Goal: Information Seeking & Learning: Learn about a topic

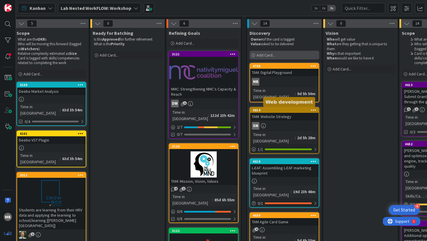
scroll to position [65, 313]
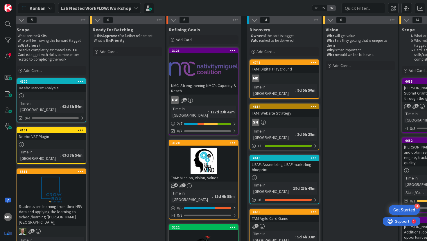
click at [268, 109] on div "TAM: Website Strategy" at bounding box center [284, 113] width 68 height 8
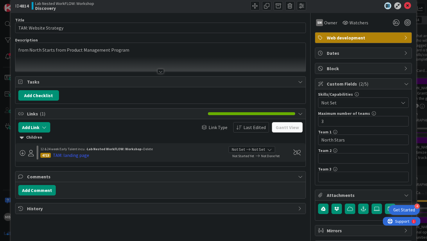
scroll to position [10, 0]
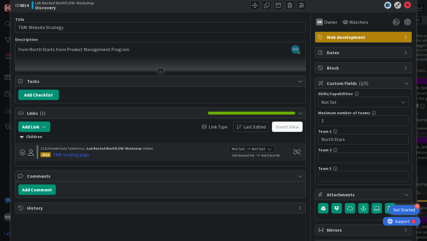
click at [159, 69] on div at bounding box center [160, 70] width 6 height 5
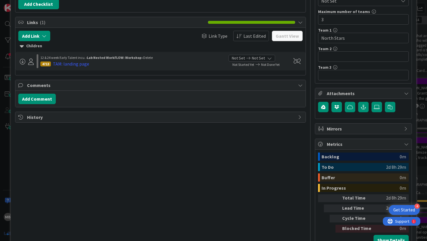
scroll to position [113, 0]
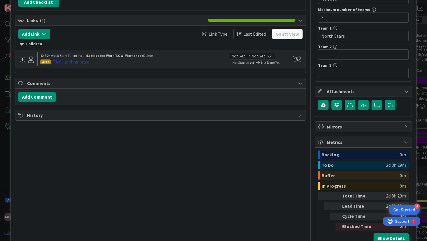
click at [72, 62] on div "TAM: landing page" at bounding box center [71, 61] width 36 height 7
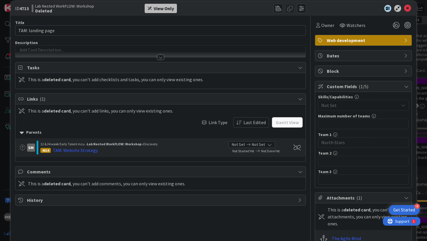
scroll to position [8, 0]
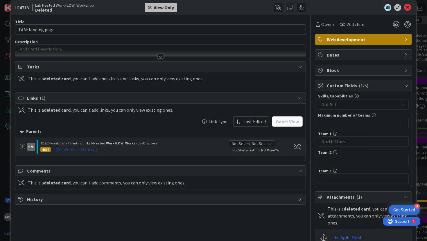
click at [85, 150] on div "TAM: Website Strategy" at bounding box center [75, 149] width 45 height 7
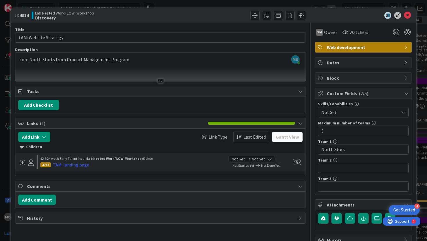
click at [159, 78] on div at bounding box center [160, 73] width 290 height 15
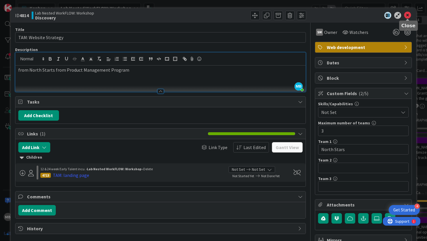
click at [407, 16] on icon at bounding box center [407, 15] width 7 height 7
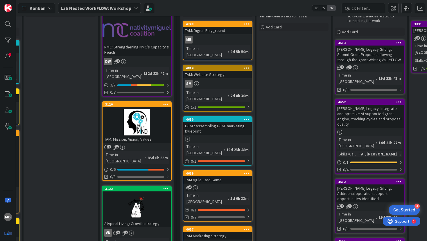
scroll to position [122, 379]
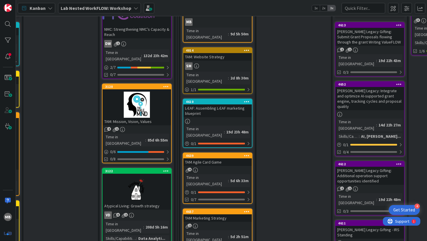
click at [134, 118] on div "TAM: Mission, Vision, Values" at bounding box center [136, 122] width 68 height 8
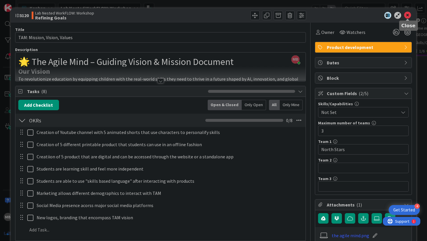
click at [407, 16] on icon at bounding box center [407, 15] width 7 height 7
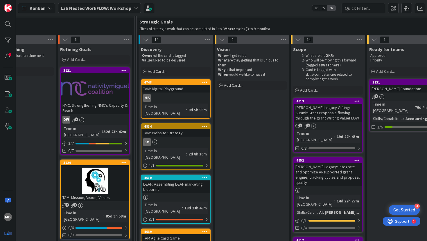
scroll to position [46, 421]
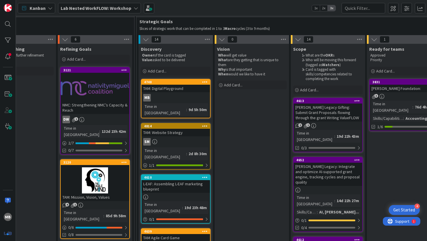
click at [170, 100] on div "MB" at bounding box center [175, 98] width 68 height 8
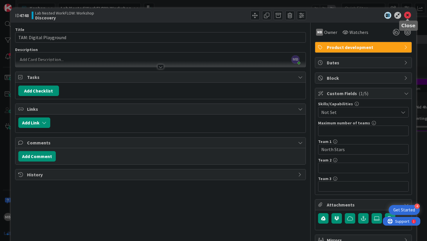
click at [405, 14] on icon at bounding box center [407, 15] width 7 height 7
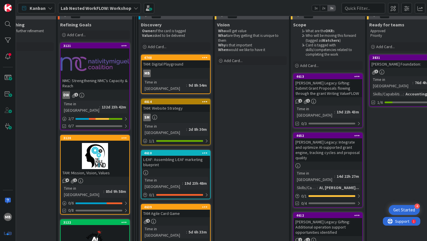
scroll to position [74, 421]
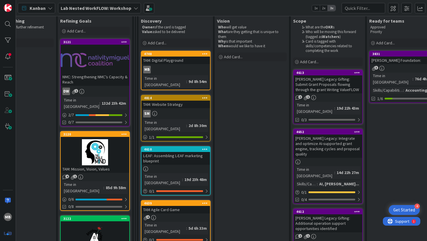
click at [186, 110] on div "SM" at bounding box center [175, 114] width 68 height 8
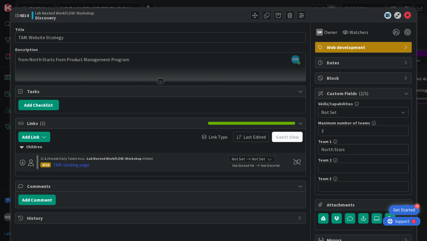
click at [159, 81] on div at bounding box center [160, 81] width 6 height 5
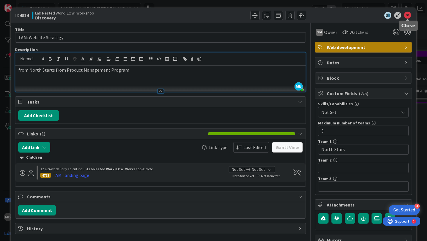
click at [406, 17] on icon at bounding box center [407, 15] width 7 height 7
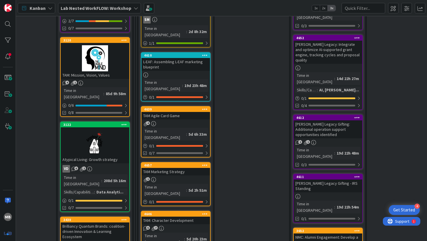
scroll to position [169, 421]
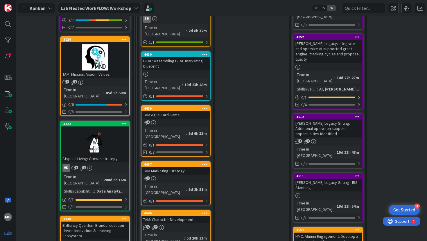
click at [197, 120] on div "4" at bounding box center [175, 122] width 68 height 5
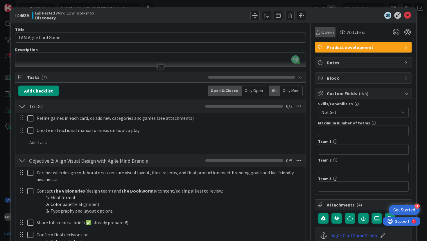
click at [327, 34] on span "Owner" at bounding box center [327, 32] width 13 height 7
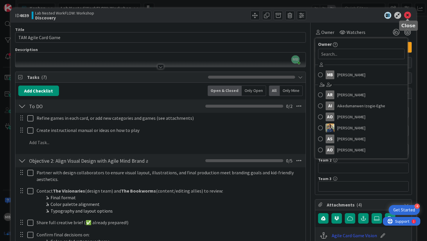
click at [408, 15] on icon at bounding box center [407, 15] width 7 height 7
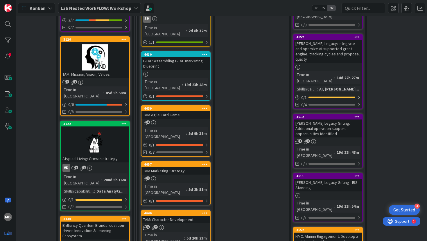
click at [189, 167] on div "TAM Marketing Strategy" at bounding box center [175, 171] width 68 height 8
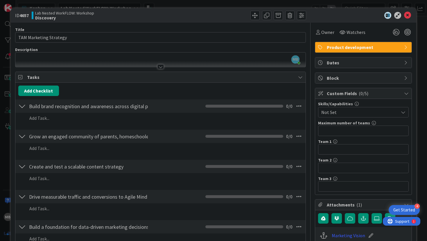
click at [158, 67] on div at bounding box center [160, 66] width 6 height 5
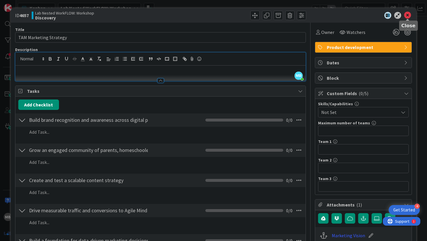
click at [409, 14] on icon at bounding box center [407, 15] width 7 height 7
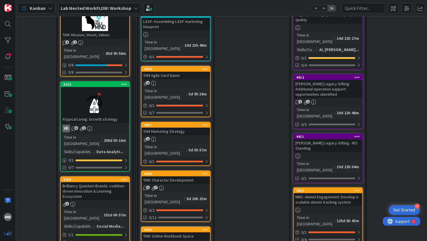
scroll to position [214, 421]
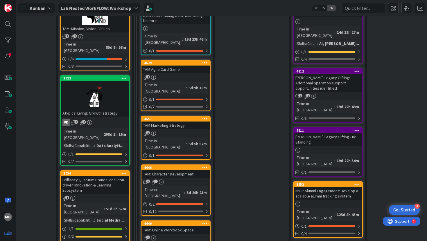
click at [171, 170] on div "TAM: Character Development" at bounding box center [175, 174] width 68 height 8
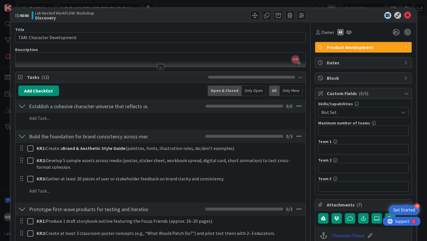
click at [162, 66] on div at bounding box center [160, 66] width 6 height 5
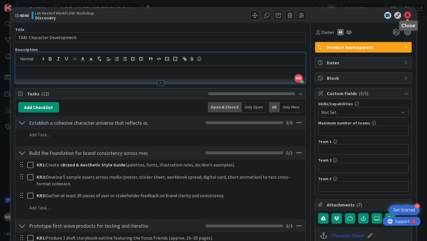
click at [407, 15] on icon at bounding box center [407, 15] width 7 height 7
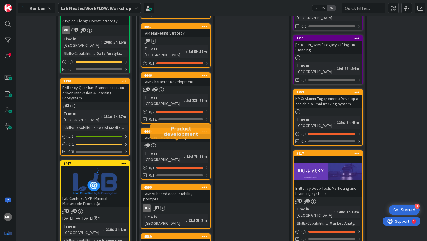
scroll to position [307, 421]
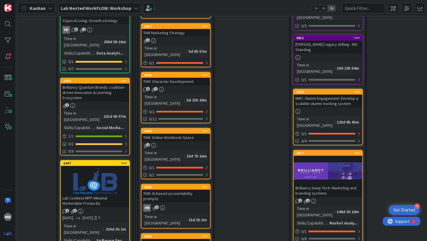
click at [187, 134] on div "TAM: Online Workbook Space" at bounding box center [175, 138] width 68 height 8
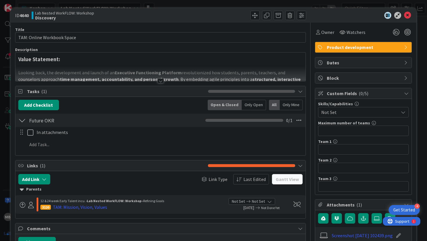
click at [162, 80] on div at bounding box center [160, 81] width 6 height 5
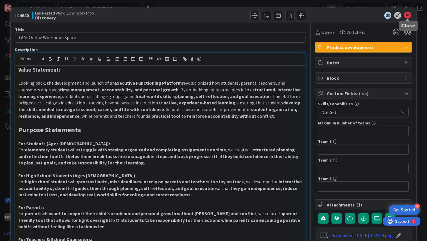
click at [408, 17] on icon at bounding box center [407, 15] width 7 height 7
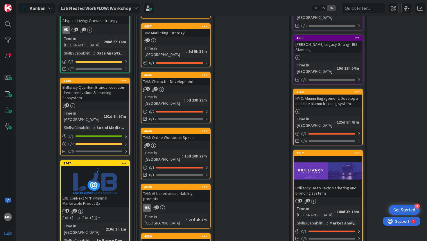
click at [180, 134] on div "TAM: Online Workbook Space" at bounding box center [175, 138] width 68 height 8
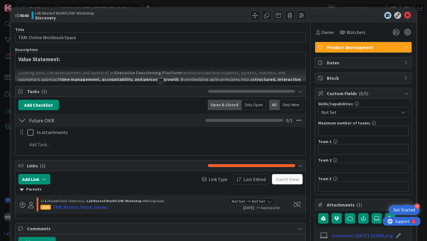
click at [159, 81] on div at bounding box center [160, 81] width 6 height 5
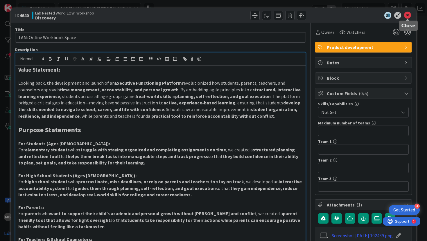
click at [409, 14] on icon at bounding box center [407, 15] width 7 height 7
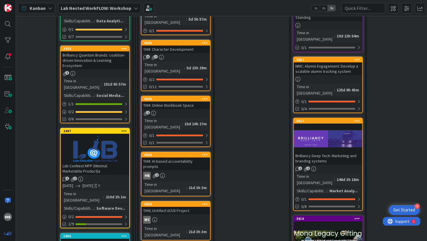
scroll to position [340, 421]
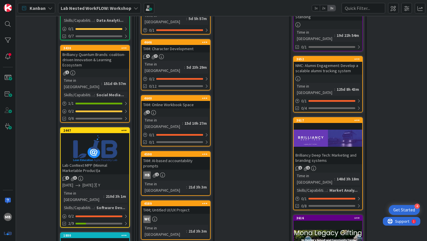
click at [188, 157] on div "TAM: AI-based accountability prompts" at bounding box center [175, 163] width 68 height 13
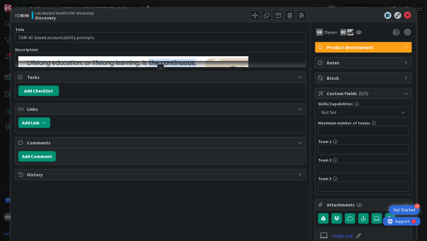
click at [161, 68] on div at bounding box center [160, 66] width 6 height 5
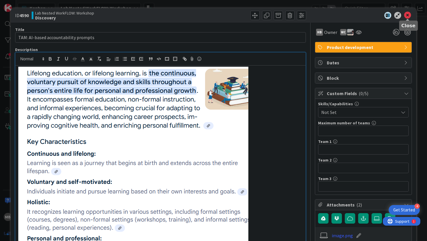
click at [407, 15] on icon at bounding box center [407, 15] width 7 height 7
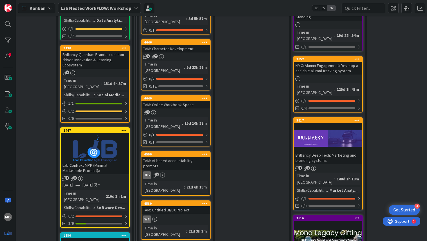
click at [179, 101] on div "TAM: Online Workbook Space" at bounding box center [175, 105] width 68 height 8
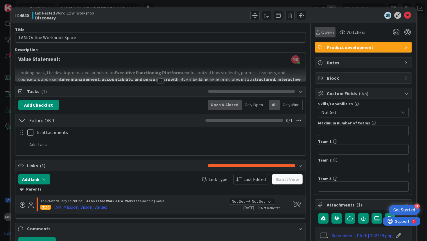
click at [321, 33] on span "Owner" at bounding box center [327, 32] width 13 height 7
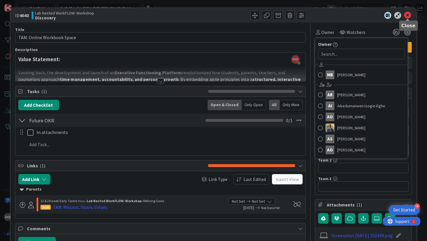
click at [407, 17] on icon at bounding box center [407, 15] width 7 height 7
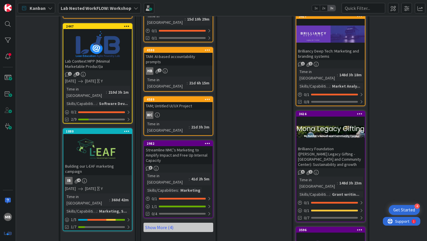
scroll to position [441, 419]
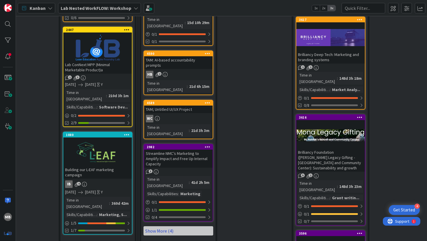
click at [171, 226] on link "Show More (4)" at bounding box center [178, 230] width 70 height 9
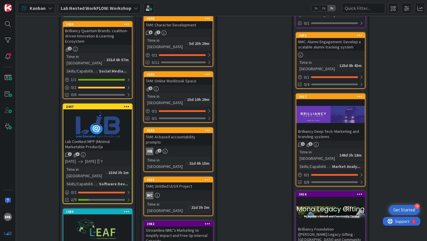
scroll to position [362, 419]
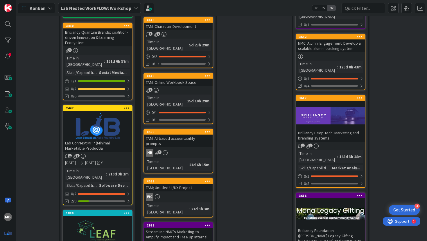
click at [179, 184] on div "TAM; Untitled UI/UX Project" at bounding box center [178, 188] width 68 height 8
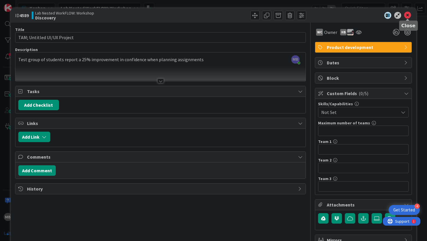
click at [410, 16] on icon at bounding box center [407, 15] width 7 height 7
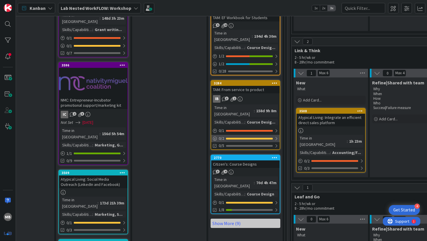
scroll to position [610, 656]
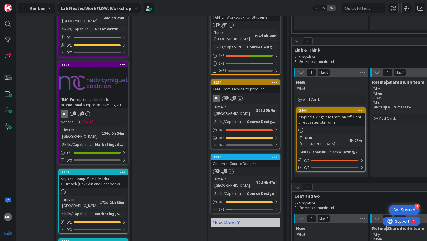
click at [257, 218] on link "Show More (9)" at bounding box center [245, 222] width 70 height 9
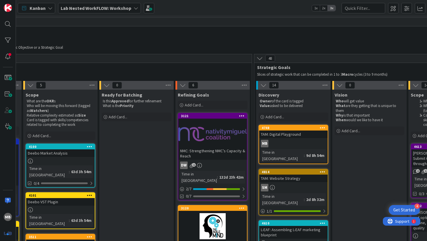
scroll to position [0, 0]
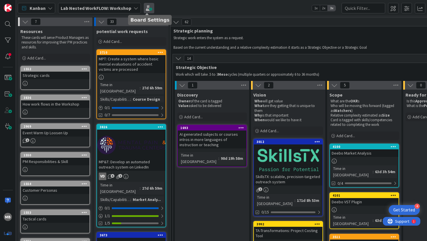
click at [148, 10] on span at bounding box center [149, 8] width 10 height 10
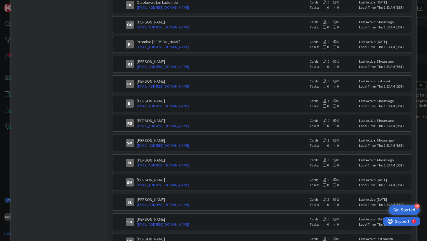
scroll to position [754, 0]
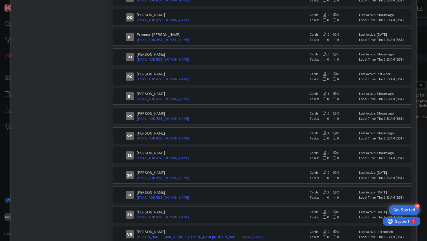
click at [172, 135] on div "[PERSON_NAME]" at bounding box center [222, 133] width 170 height 5
click at [325, 134] on icon at bounding box center [324, 132] width 5 height 3
click at [131, 133] on div "SM" at bounding box center [130, 136] width 8 height 8
click at [141, 134] on div "[PERSON_NAME]" at bounding box center [222, 133] width 170 height 5
click at [143, 139] on link "[EMAIL_ADDRESS][DOMAIN_NAME]" at bounding box center [222, 138] width 170 height 5
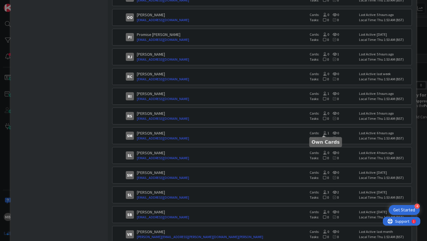
click at [324, 133] on icon at bounding box center [324, 132] width 5 height 3
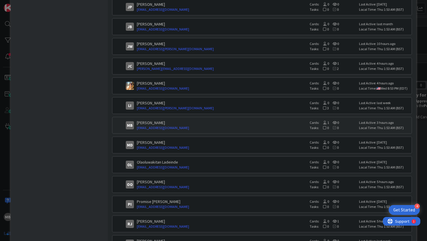
scroll to position [586, 0]
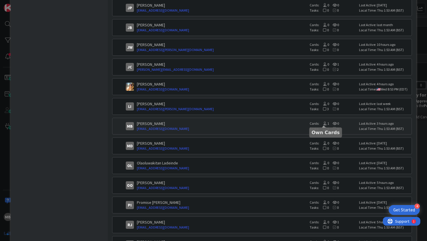
click at [324, 124] on icon at bounding box center [324, 123] width 5 height 3
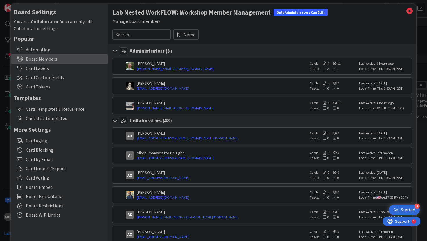
scroll to position [0, 0]
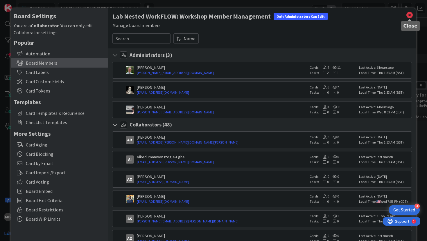
click at [411, 17] on icon at bounding box center [409, 15] width 8 height 8
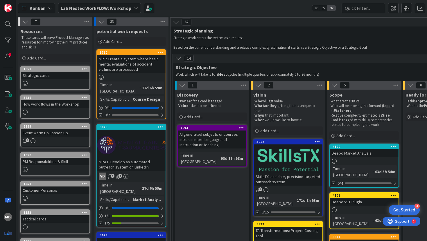
click at [98, 5] on b "Lab Nested WorkFLOW: Workshop" at bounding box center [96, 8] width 71 height 6
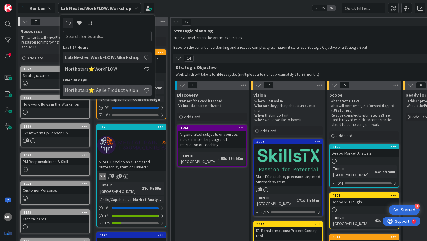
click at [101, 90] on h4 "North stars⭐: Agile Product Vision" at bounding box center [104, 90] width 79 height 6
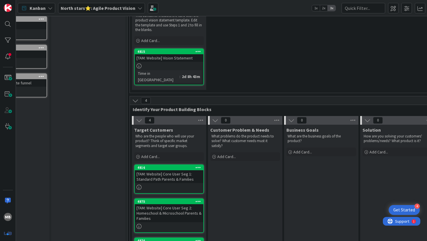
scroll to position [0, 43]
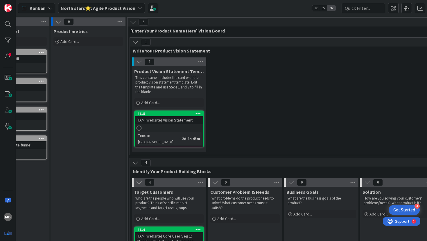
click at [167, 122] on div "[TAM: Website] Vision Statement" at bounding box center [169, 120] width 68 height 8
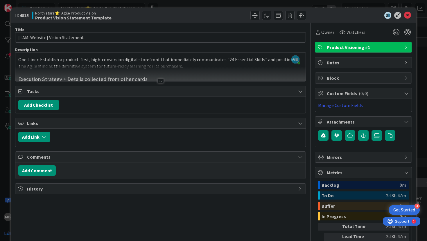
click at [159, 81] on div at bounding box center [160, 81] width 6 height 5
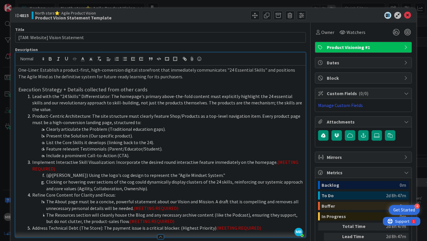
click at [203, 85] on p at bounding box center [160, 83] width 284 height 7
click at [123, 89] on h3 "Execution Strategy + Details collected from other cards" at bounding box center [160, 89] width 284 height 6
click at [138, 116] on li "Product-Centric Architecture: The site structure must clearly feature Shop/Prod…" at bounding box center [163, 119] width 277 height 13
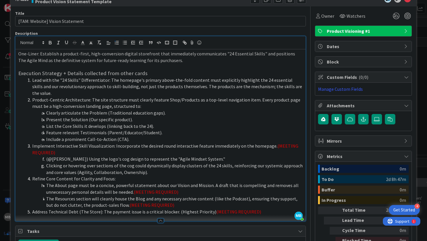
scroll to position [21, 0]
